Goal: Task Accomplishment & Management: Use online tool/utility

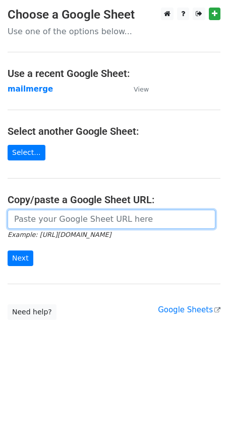
click at [30, 217] on input "url" at bounding box center [111, 219] width 207 height 19
paste input "[URL][DOMAIN_NAME]"
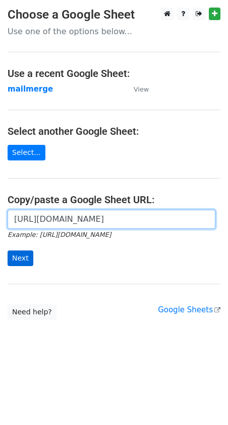
type input "[URL][DOMAIN_NAME]"
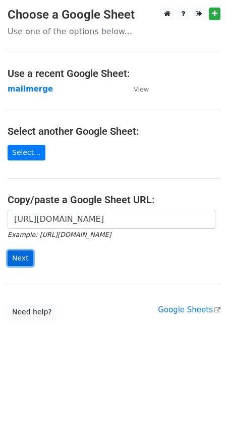
scroll to position [0, 0]
click at [22, 251] on input "Next" at bounding box center [21, 259] width 26 height 16
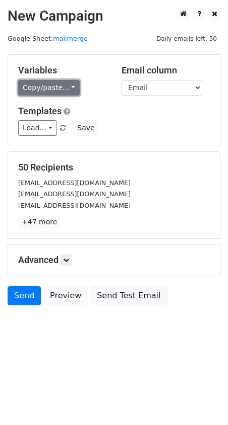
click at [63, 85] on link "Copy/paste..." at bounding box center [48, 88] width 61 height 16
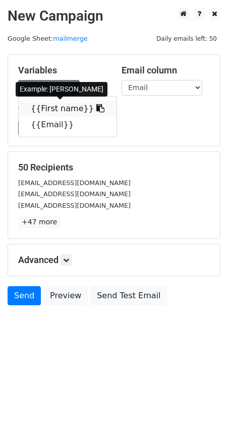
click at [53, 113] on link "{{First name}}" at bounding box center [68, 109] width 98 height 16
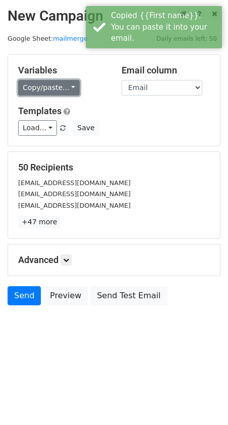
click at [52, 83] on link "Copy/paste..." at bounding box center [48, 88] width 61 height 16
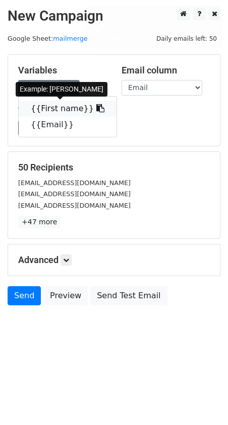
click at [61, 109] on link "{{First name}}" at bounding box center [68, 109] width 98 height 16
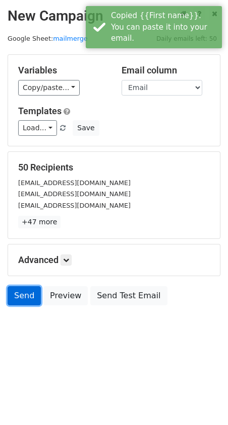
click at [30, 294] on link "Send" at bounding box center [24, 295] width 33 height 19
